Goal: Transaction & Acquisition: Purchase product/service

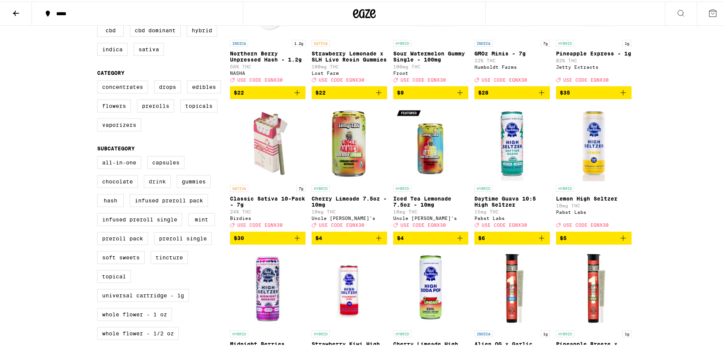
scroll to position [202, 0]
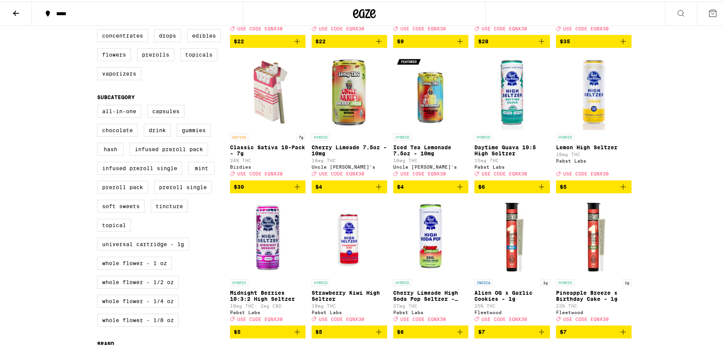
click at [17, 10] on icon at bounding box center [15, 11] width 9 height 9
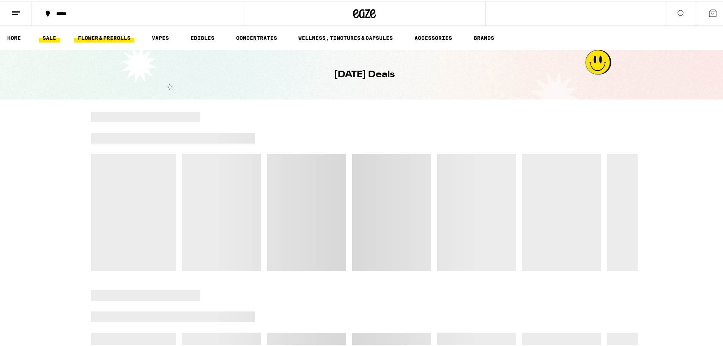
click at [109, 34] on link "FLOWER & PREROLLS" at bounding box center [104, 36] width 60 height 9
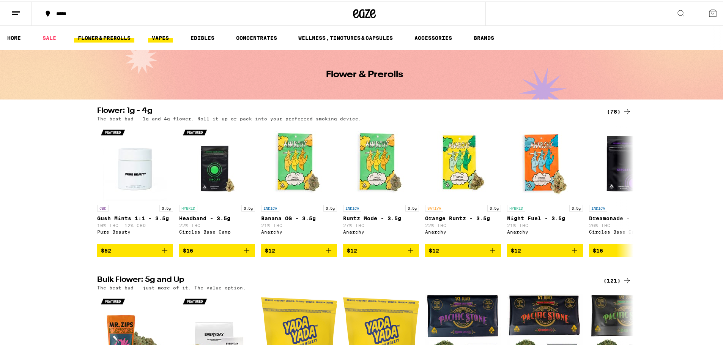
click at [163, 34] on link "VAPES" at bounding box center [160, 36] width 25 height 9
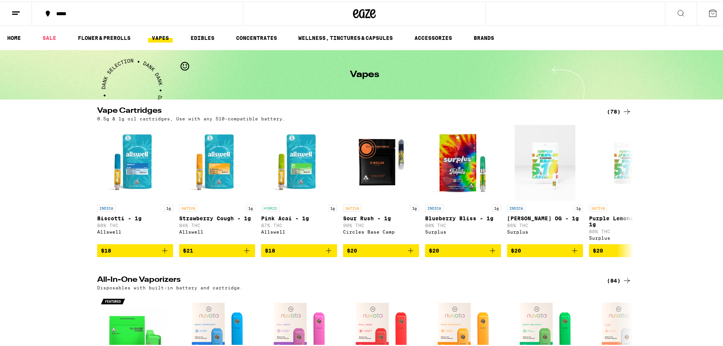
click at [617, 111] on div "(78)" at bounding box center [619, 110] width 25 height 9
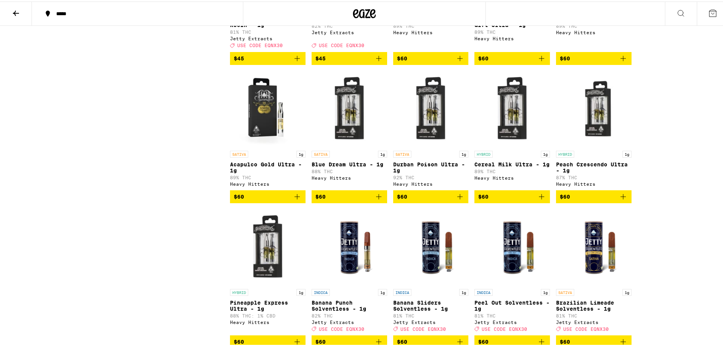
scroll to position [1721, 0]
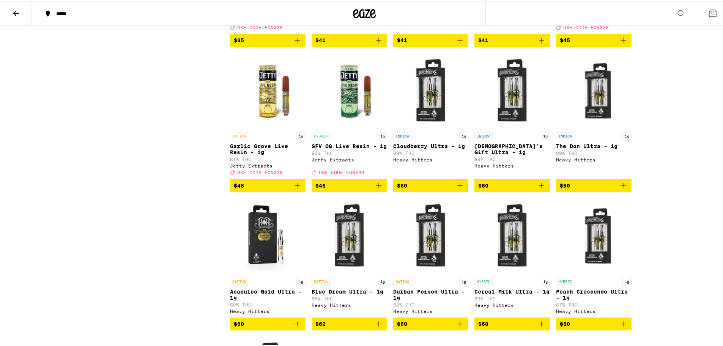
click at [19, 10] on icon at bounding box center [15, 11] width 9 height 9
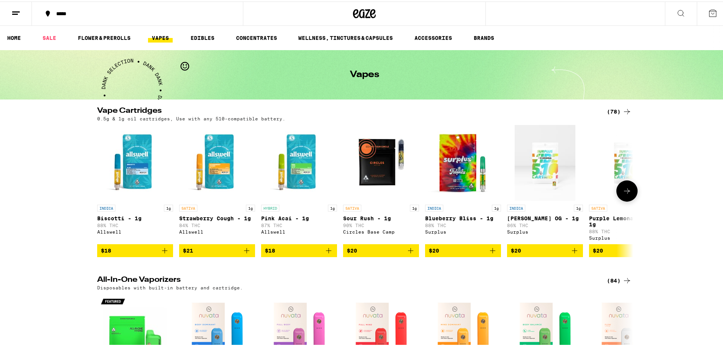
scroll to position [203, 0]
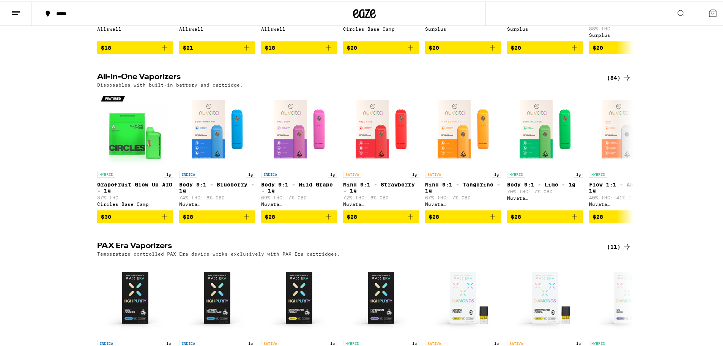
click at [607, 80] on div "(84)" at bounding box center [619, 76] width 25 height 9
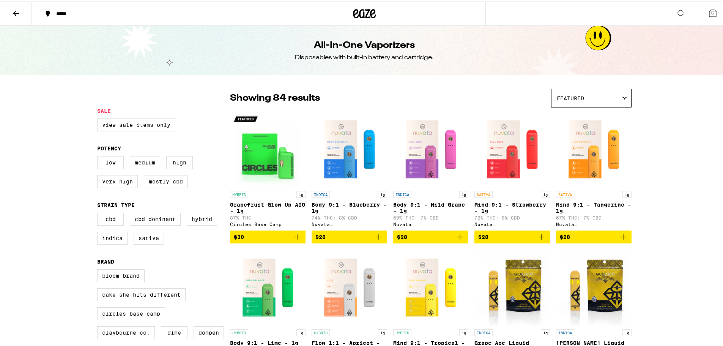
click at [19, 15] on icon at bounding box center [15, 11] width 9 height 9
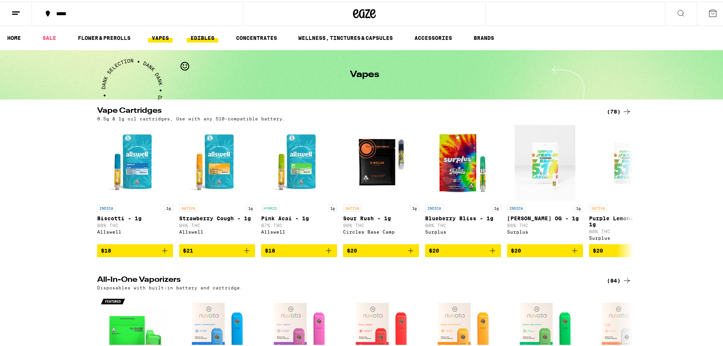
click at [214, 37] on link "EDIBLES" at bounding box center [203, 36] width 32 height 9
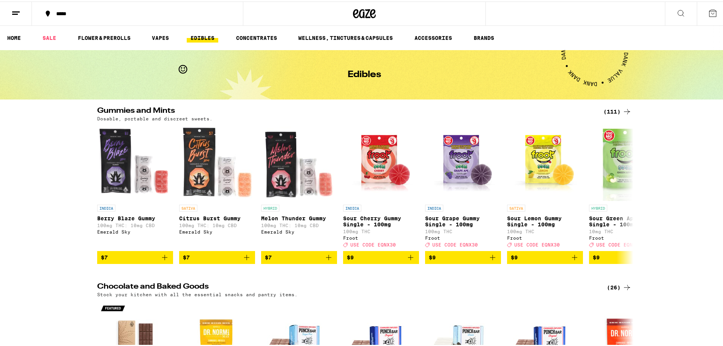
click at [610, 110] on div "(111)" at bounding box center [618, 110] width 28 height 9
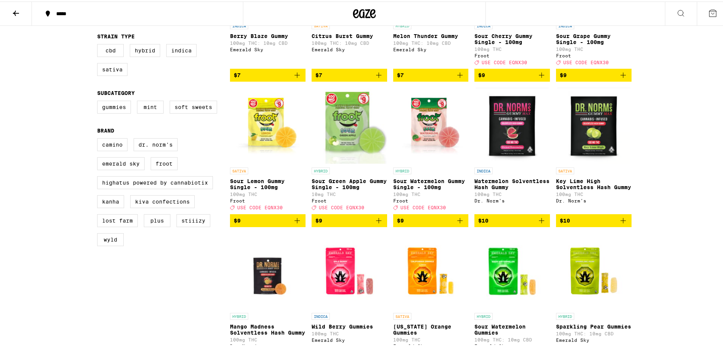
scroll to position [101, 0]
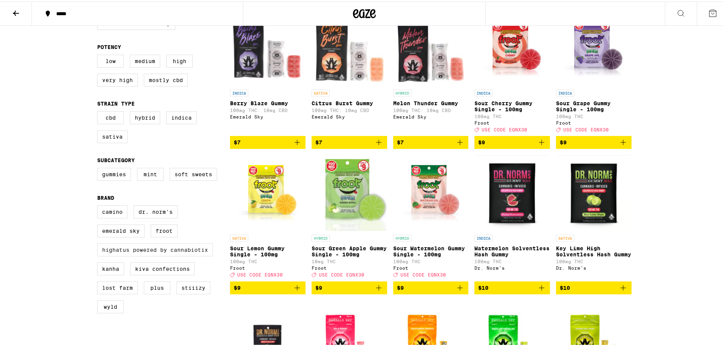
click at [128, 255] on label "Highatus Powered by Cannabiotix" at bounding box center [155, 248] width 116 height 13
click at [99, 205] on input "Highatus Powered by Cannabiotix" at bounding box center [99, 205] width 0 height 0
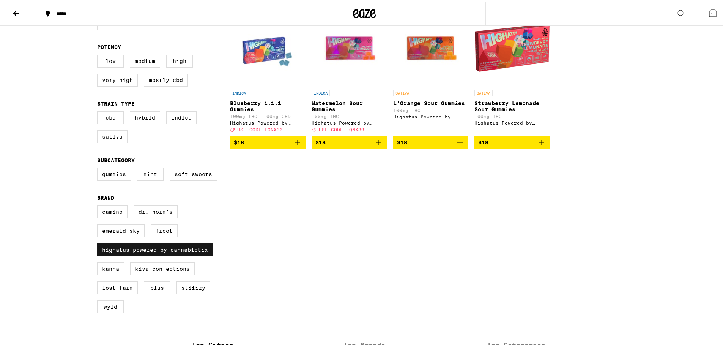
click at [127, 255] on label "Highatus Powered by Cannabiotix" at bounding box center [155, 248] width 116 height 13
click at [99, 205] on input "Highatus Powered by Cannabiotix" at bounding box center [99, 205] width 0 height 0
checkbox input "false"
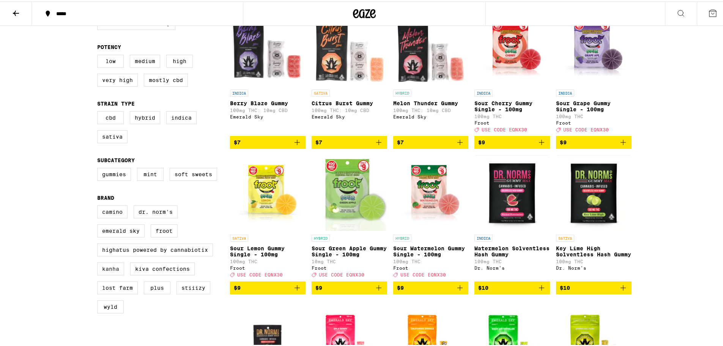
click at [106, 274] on label "Kanha" at bounding box center [110, 267] width 27 height 13
click at [99, 205] on input "Kanha" at bounding box center [99, 205] width 0 height 0
checkbox input "true"
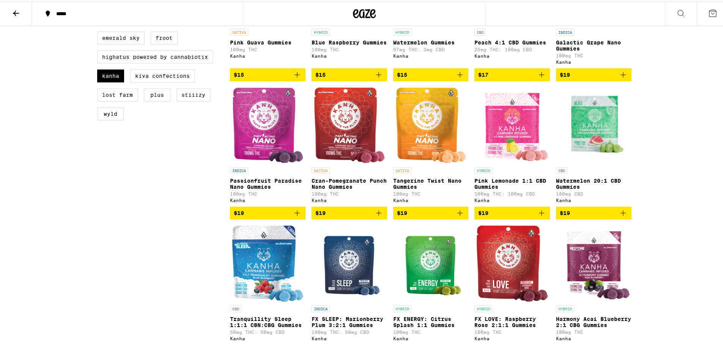
scroll to position [202, 0]
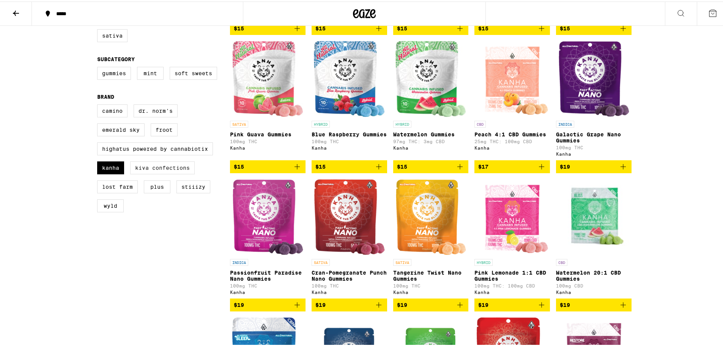
click at [162, 173] on label "Kiva Confections" at bounding box center [162, 166] width 65 height 13
click at [99, 104] on input "Kiva Confections" at bounding box center [99, 104] width 0 height 0
checkbox input "true"
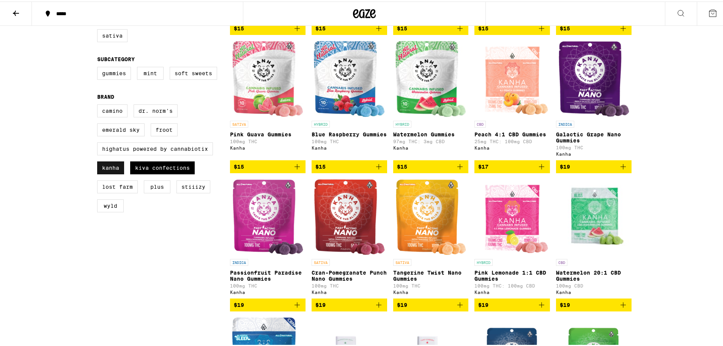
click at [116, 173] on label "Kanha" at bounding box center [110, 166] width 27 height 13
click at [99, 104] on input "Kanha" at bounding box center [99, 104] width 0 height 0
checkbox input "false"
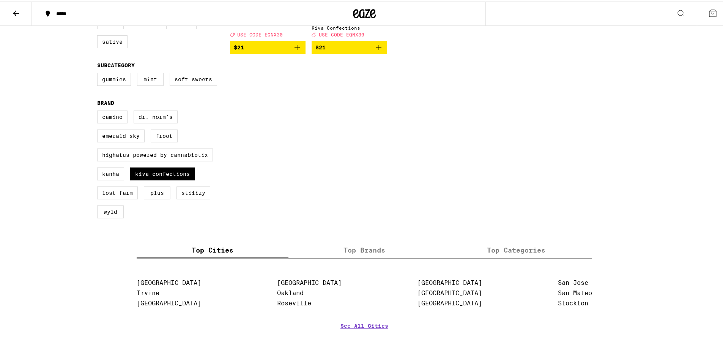
scroll to position [202, 0]
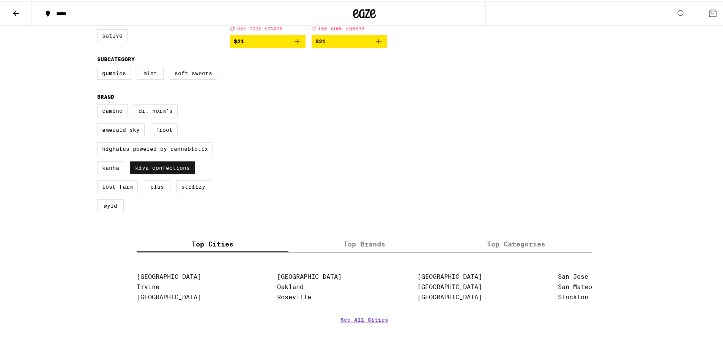
click at [138, 173] on label "Kiva Confections" at bounding box center [162, 166] width 65 height 13
click at [99, 104] on input "Kiva Confections" at bounding box center [99, 104] width 0 height 0
checkbox input "false"
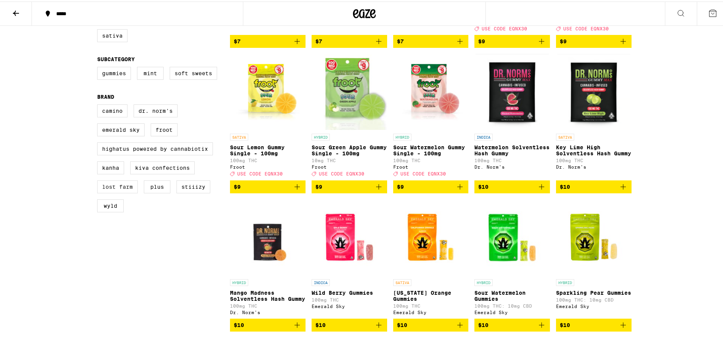
click at [120, 192] on label "Lost Farm" at bounding box center [117, 185] width 41 height 13
click at [99, 104] on input "Lost Farm" at bounding box center [99, 104] width 0 height 0
checkbox input "true"
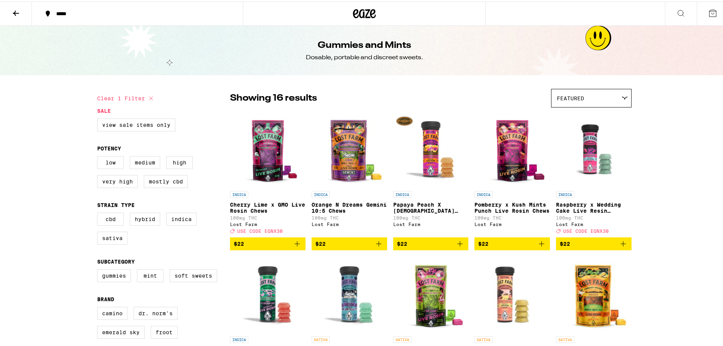
click at [17, 10] on icon at bounding box center [15, 11] width 9 height 9
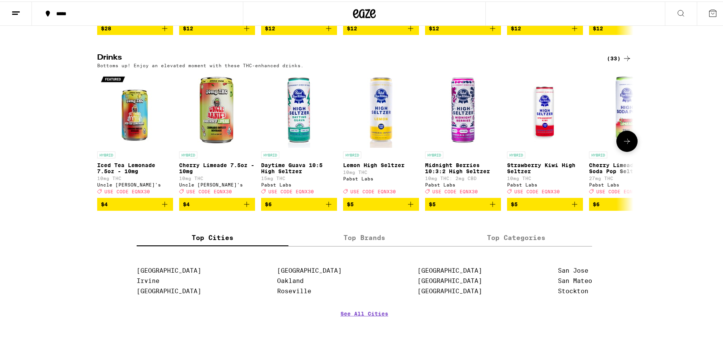
scroll to position [101, 0]
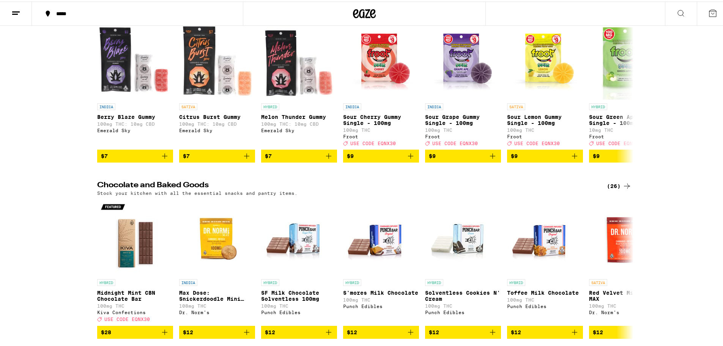
click at [612, 189] on div "(26)" at bounding box center [619, 184] width 25 height 9
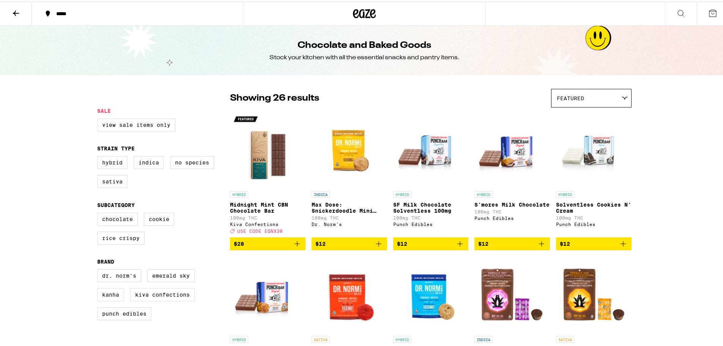
click at [18, 15] on button at bounding box center [16, 12] width 32 height 24
